Goal: Find contact information: Find contact information

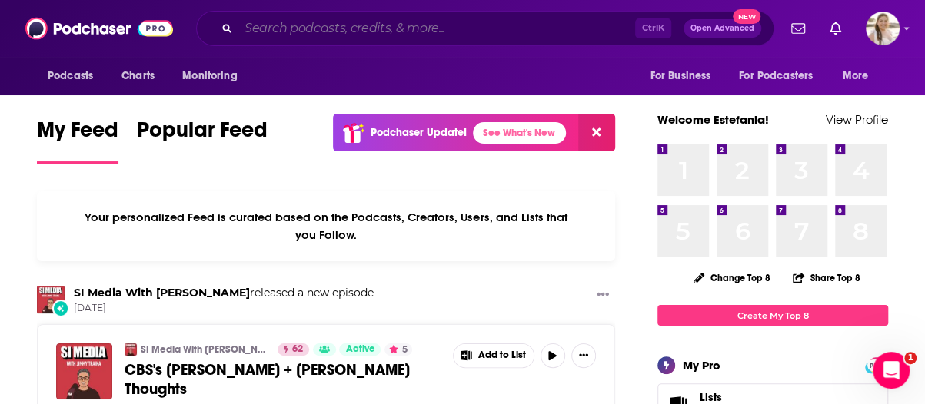
click at [310, 27] on input "Search podcasts, credits, & more..." at bounding box center [436, 28] width 397 height 25
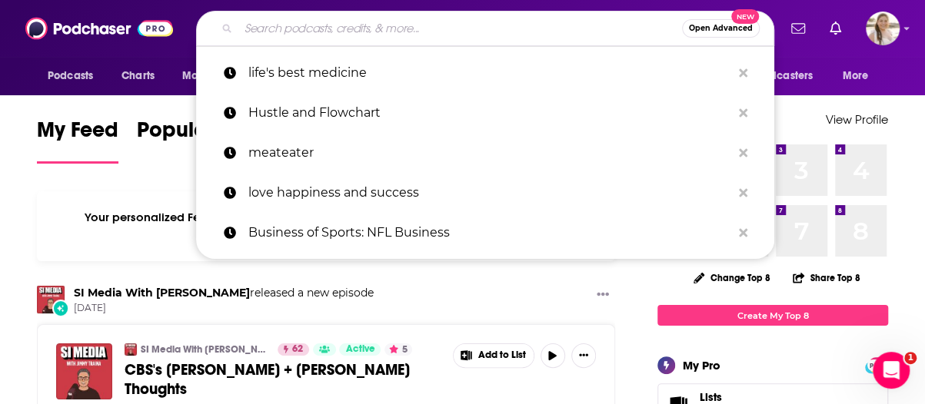
paste input "Reshape Your Health with [PERSON_NAME]"
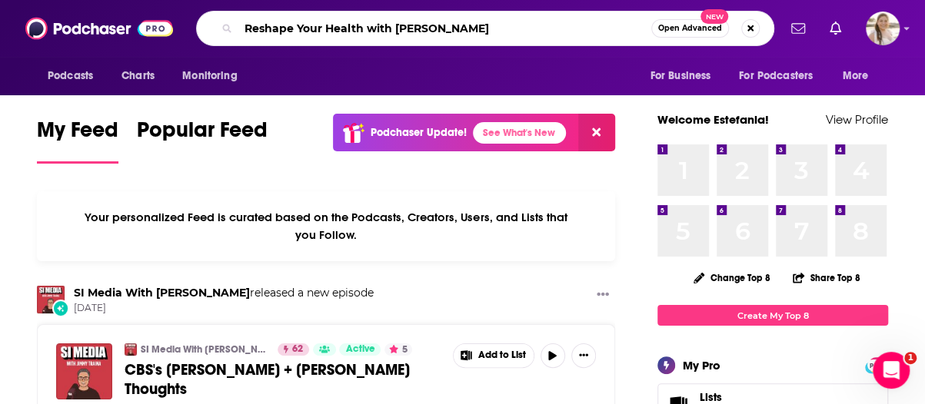
type input "Reshape Your Health with [PERSON_NAME]"
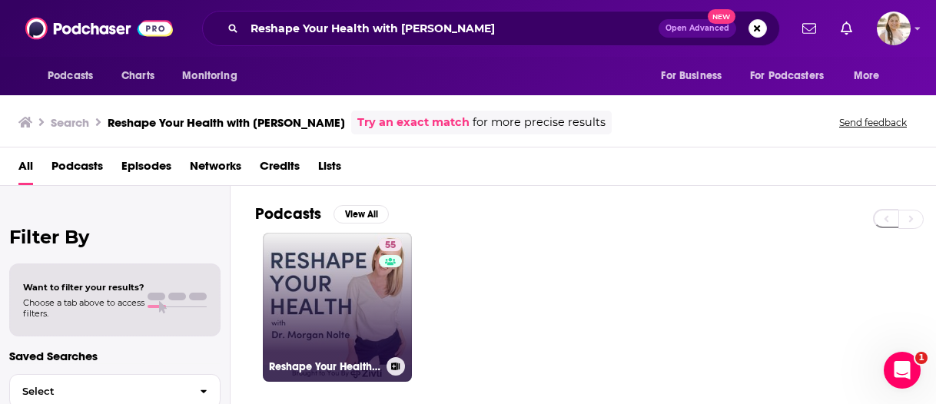
click at [304, 277] on link "55 Reshape Your Health with [PERSON_NAME]" at bounding box center [337, 307] width 149 height 149
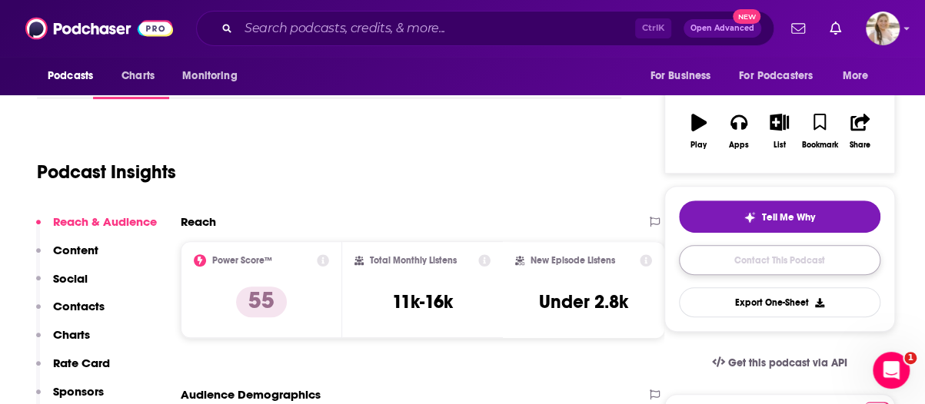
click at [765, 253] on link "Contact This Podcast" at bounding box center [779, 260] width 201 height 30
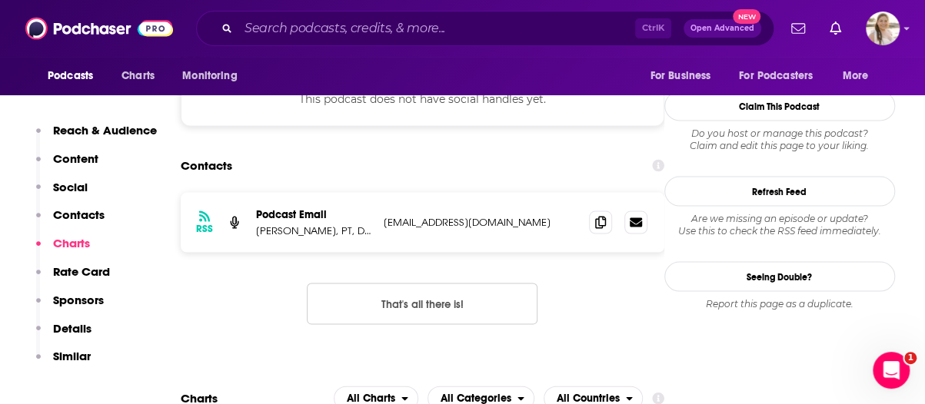
scroll to position [1202, 0]
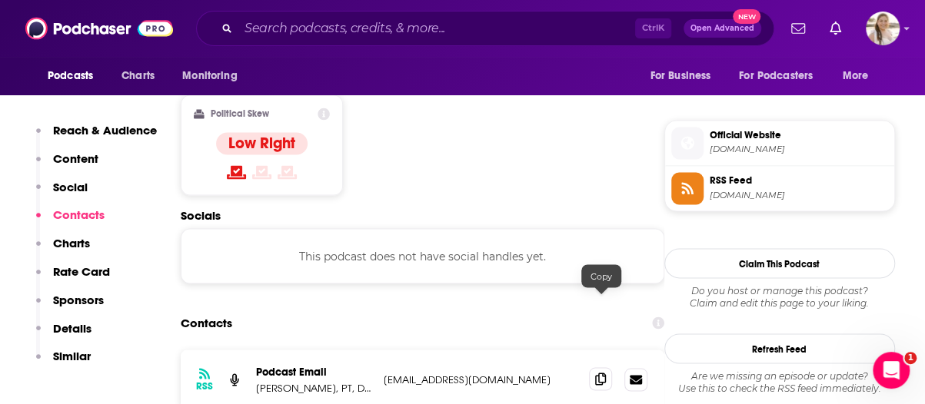
click at [606, 373] on icon at bounding box center [600, 379] width 11 height 12
